Goal: Information Seeking & Learning: Learn about a topic

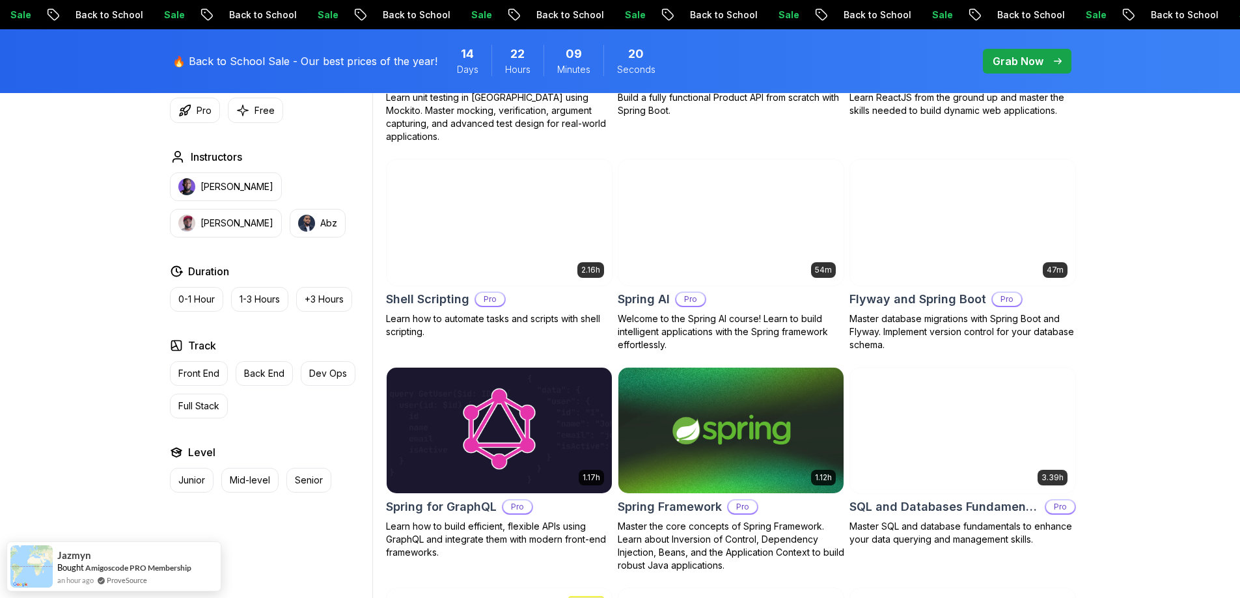
scroll to position [3060, 0]
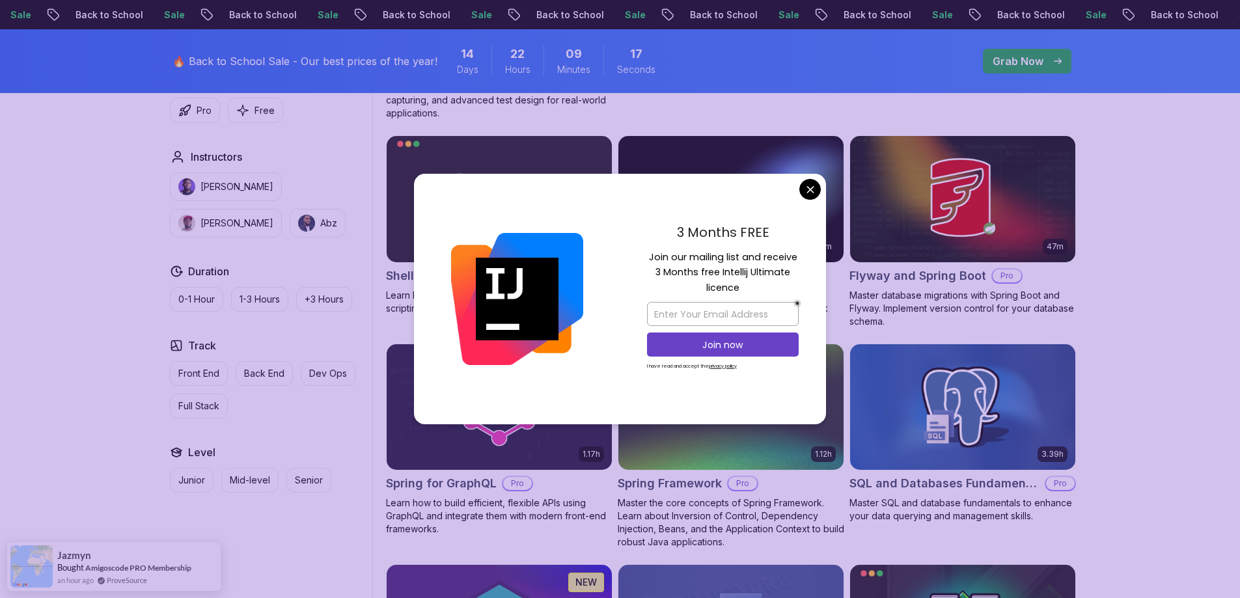
click at [821, 191] on div "3 Months FREE Join our mailing list and receive 3 Months free Intellij Ultimate…" at bounding box center [723, 299] width 206 height 251
click at [820, 192] on div "3 Months FREE Join our mailing list and receive 3 Months free Intellij Ultimate…" at bounding box center [620, 299] width 412 height 251
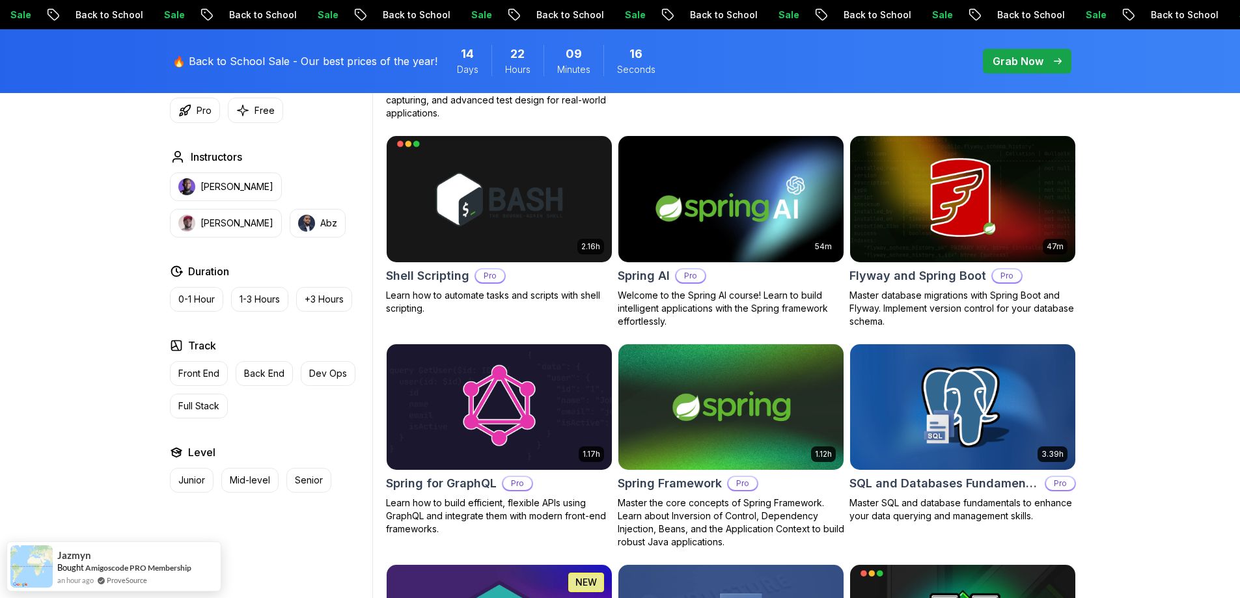
click at [814, 191] on body "Sale Back to School Sale Back to School Sale Back to School Sale Back to School…" at bounding box center [620, 232] width 1240 height 6584
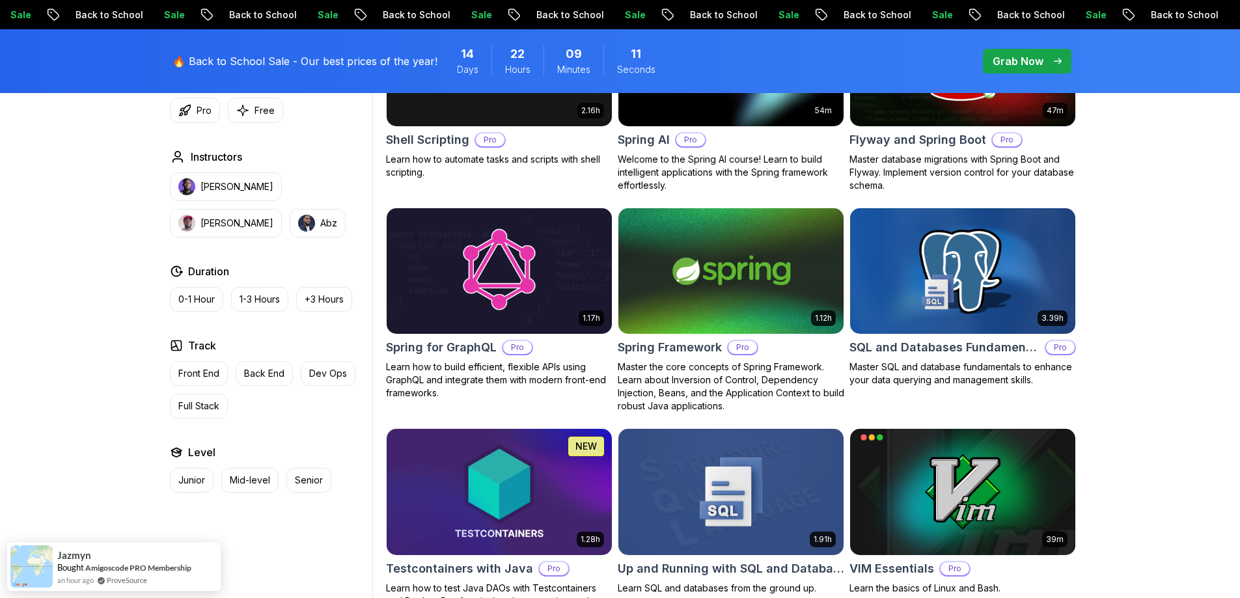
scroll to position [3190, 0]
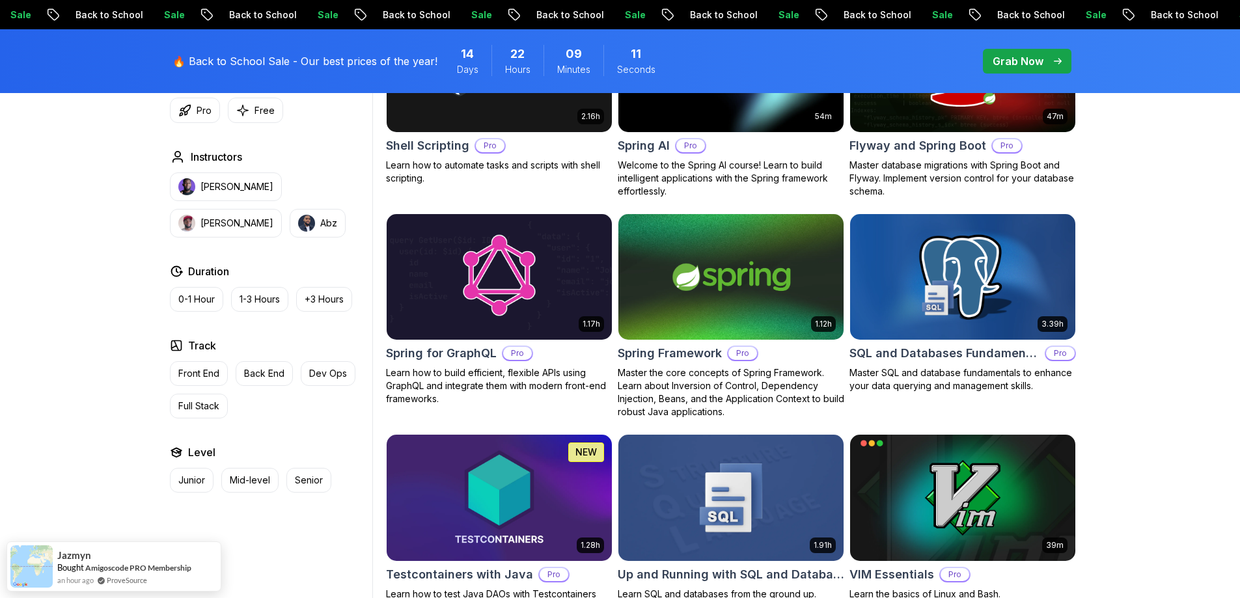
click at [902, 298] on img at bounding box center [962, 277] width 236 height 132
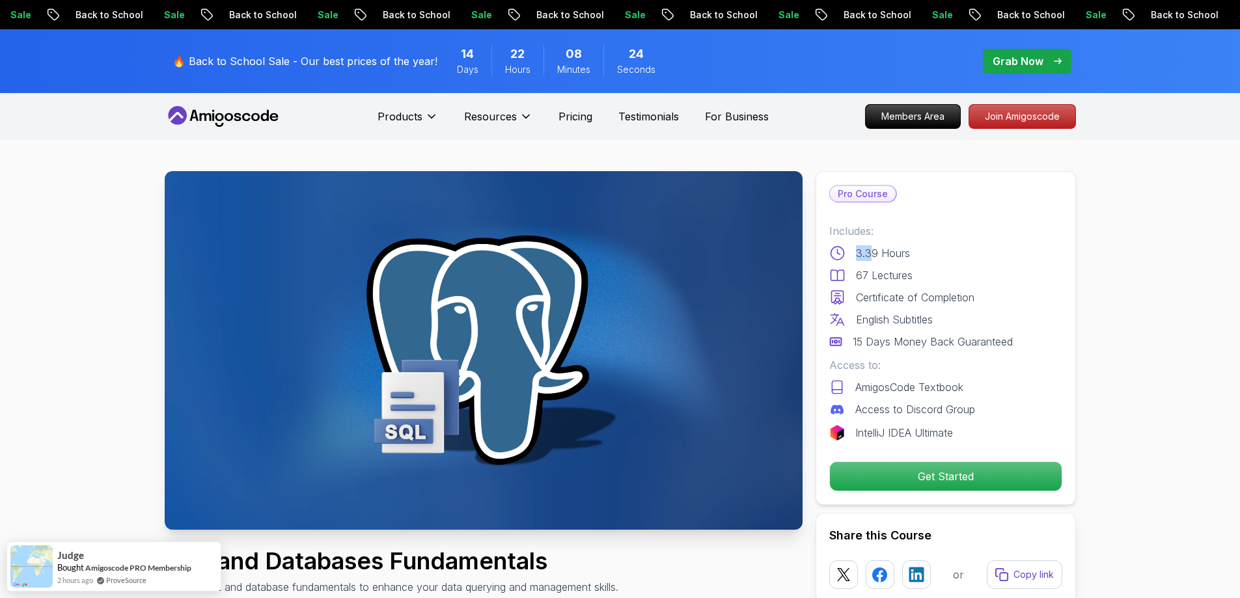
drag, startPoint x: 873, startPoint y: 255, endPoint x: 853, endPoint y: 253, distance: 20.4
click at [853, 253] on div "3.39 Hours" at bounding box center [945, 253] width 233 height 16
click at [896, 245] on div "Includes: 3.39 Hours 67 Lectures Certificate of Completion English Subtitles 15…" at bounding box center [945, 286] width 233 height 126
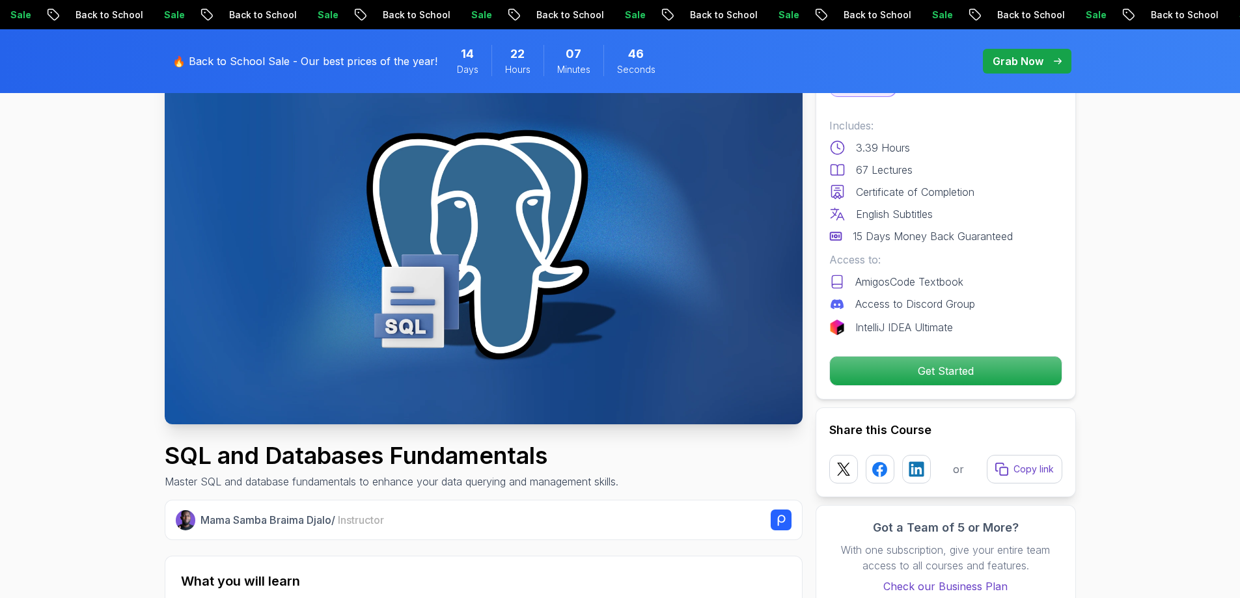
scroll to position [326, 0]
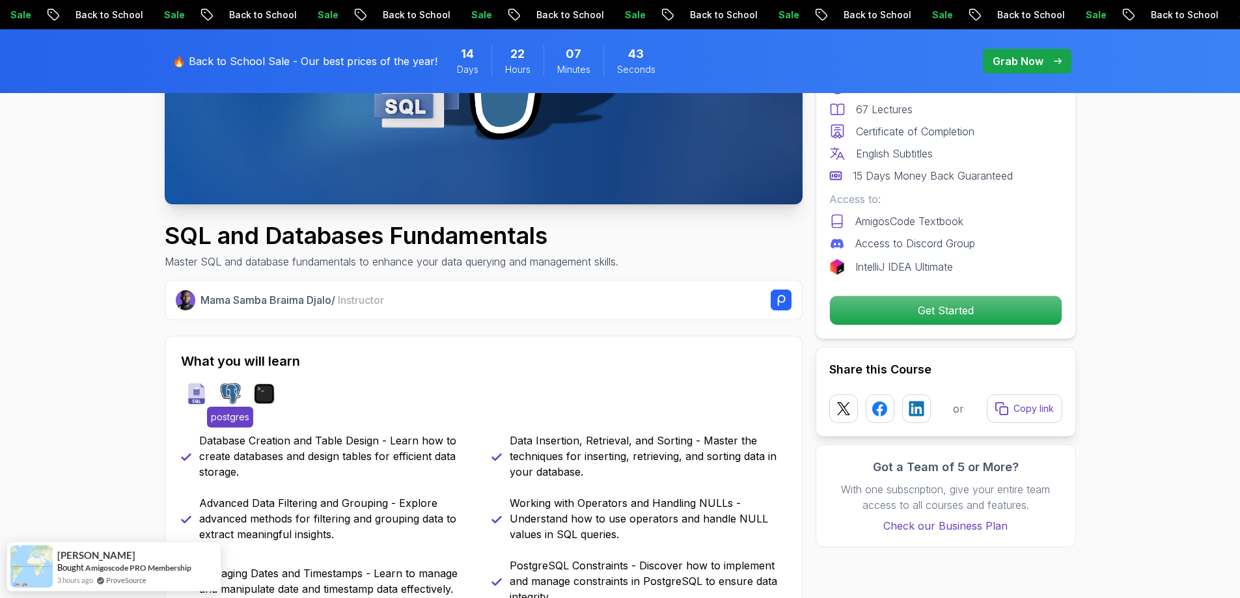
click at [232, 420] on span "postgres" at bounding box center [230, 417] width 46 height 21
copy span "postgres"
click at [239, 415] on span "postgres" at bounding box center [230, 417] width 46 height 21
click at [417, 418] on div "What you will learn sql postgres terminal Database Creation and Table Design - …" at bounding box center [484, 541] width 638 height 410
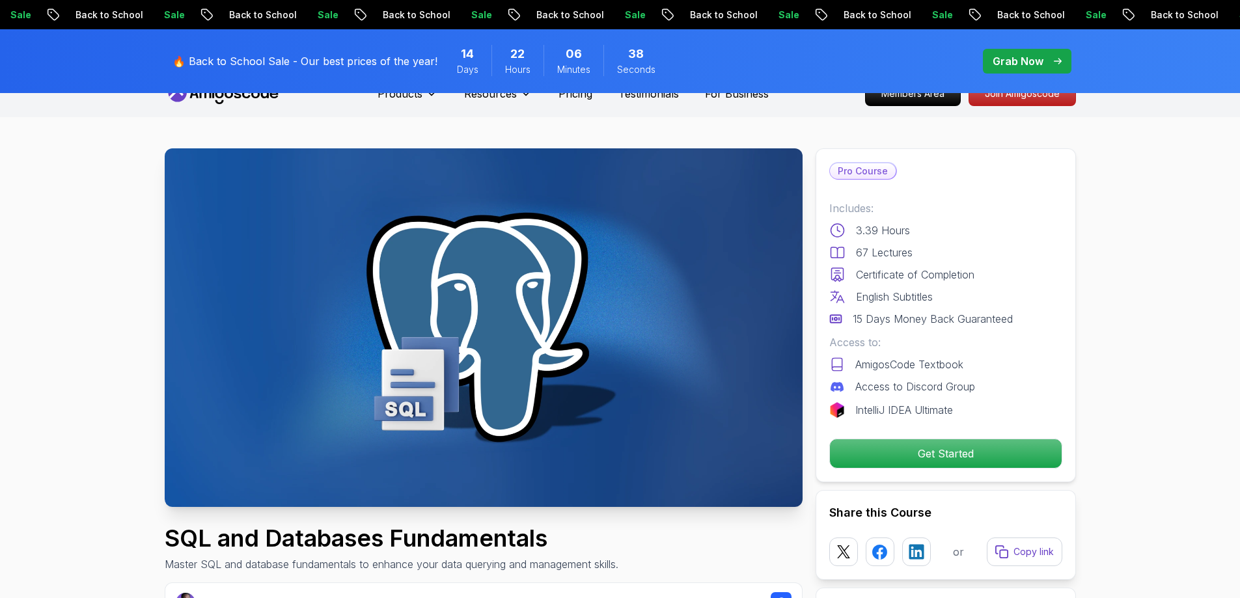
scroll to position [0, 0]
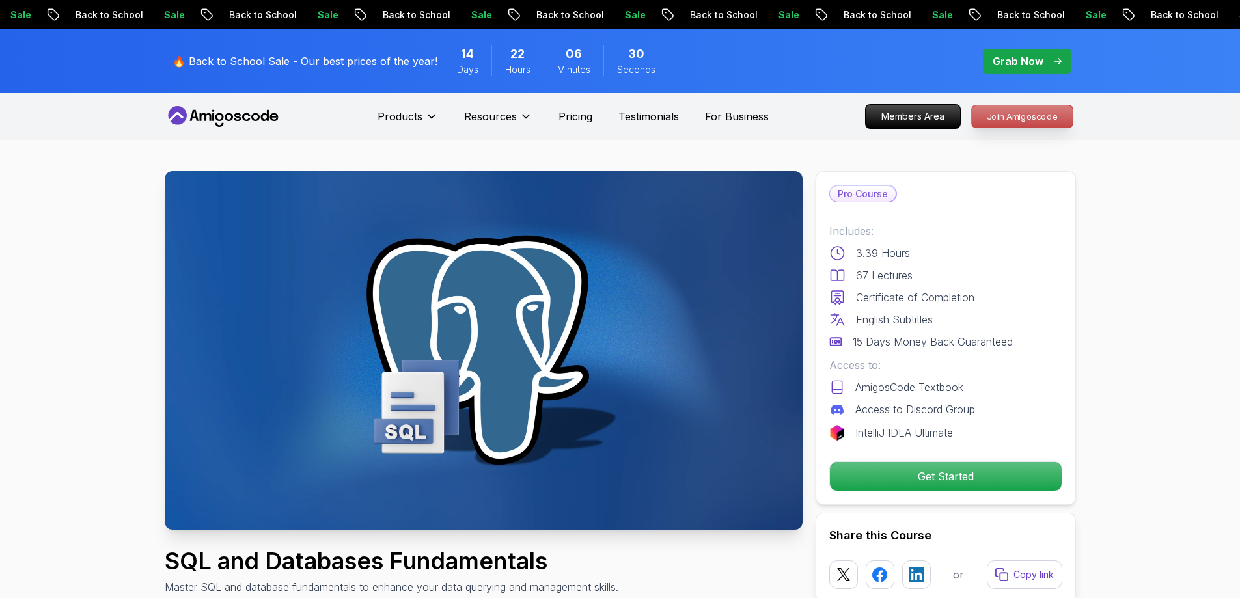
click at [997, 121] on p "Join Amigoscode" at bounding box center [1022, 116] width 101 height 22
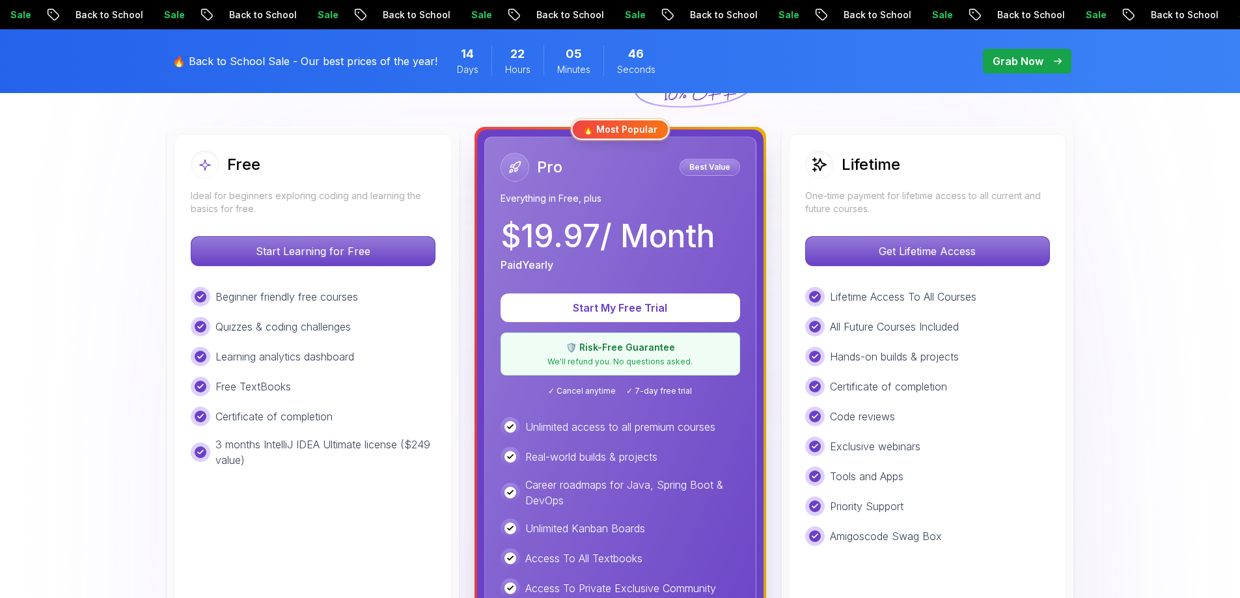
scroll to position [326, 0]
